Goal: Task Accomplishment & Management: Use online tool/utility

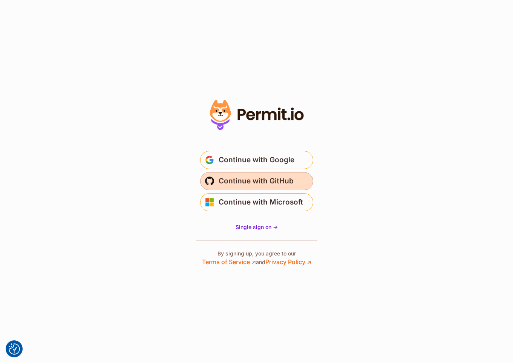
click at [242, 182] on span "Continue with GitHub" at bounding box center [256, 181] width 75 height 12
